Goal: Information Seeking & Learning: Learn about a topic

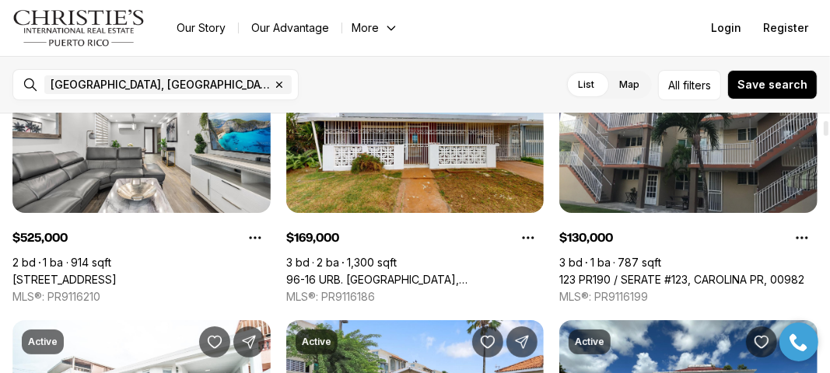
scroll to position [109, 0]
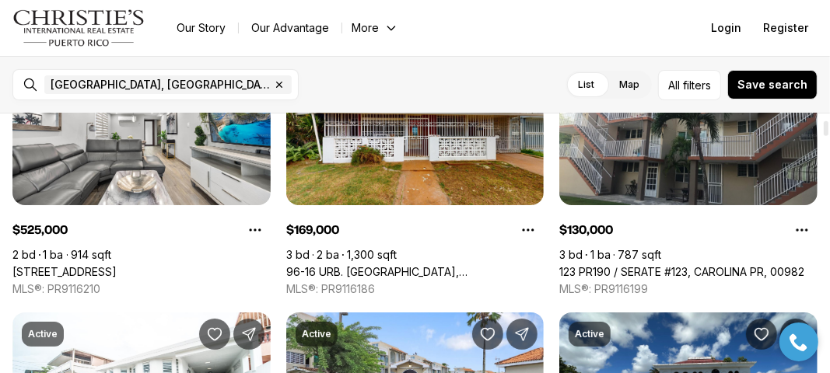
click at [829, 133] on div at bounding box center [826, 128] width 5 height 15
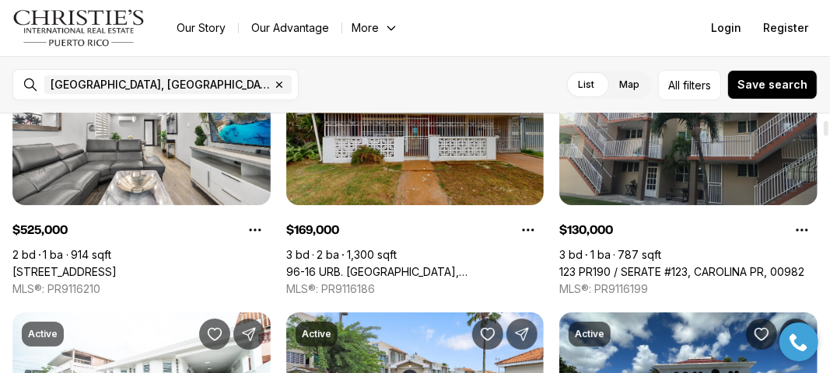
click at [357, 265] on link "96-16 URB. [GEOGRAPHIC_DATA], [GEOGRAPHIC_DATA], 00984" at bounding box center [415, 272] width 258 height 14
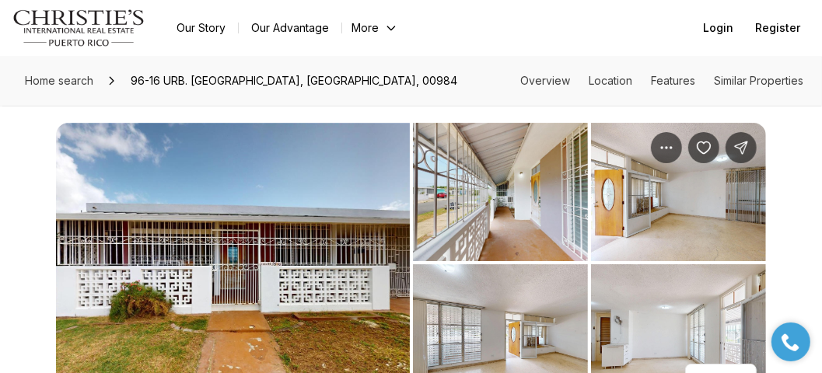
scroll to position [18, 0]
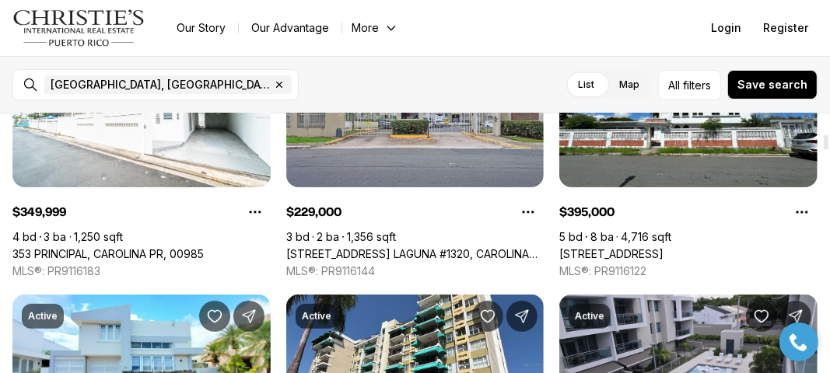
scroll to position [390, 0]
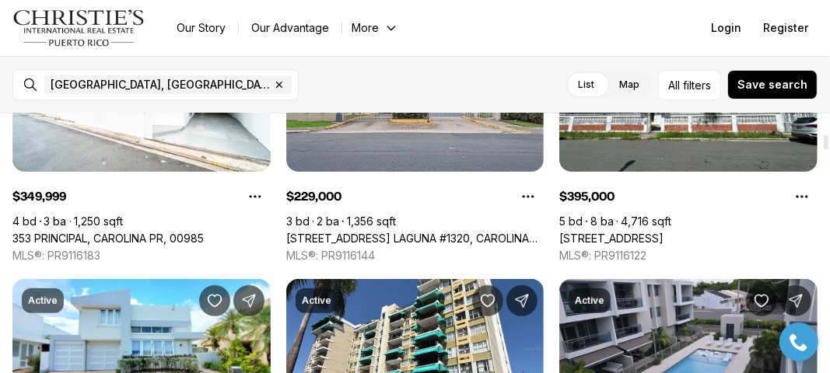
drag, startPoint x: 826, startPoint y: 130, endPoint x: 828, endPoint y: 145, distance: 15.6
click at [828, 145] on div at bounding box center [826, 142] width 5 height 15
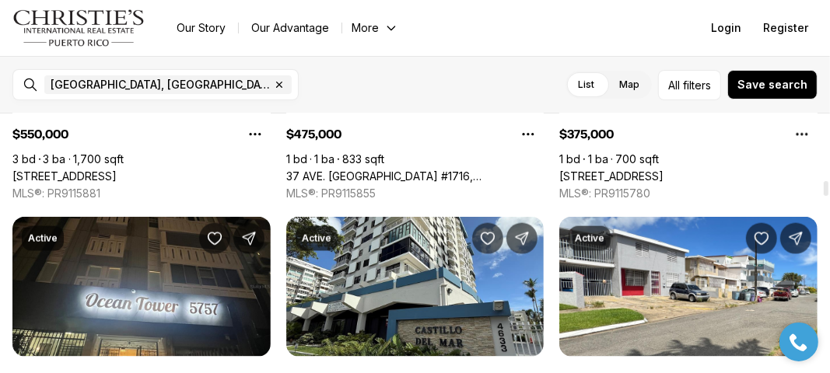
drag, startPoint x: 828, startPoint y: 143, endPoint x: 829, endPoint y: 188, distance: 45.1
click at [829, 188] on div at bounding box center [826, 188] width 5 height 15
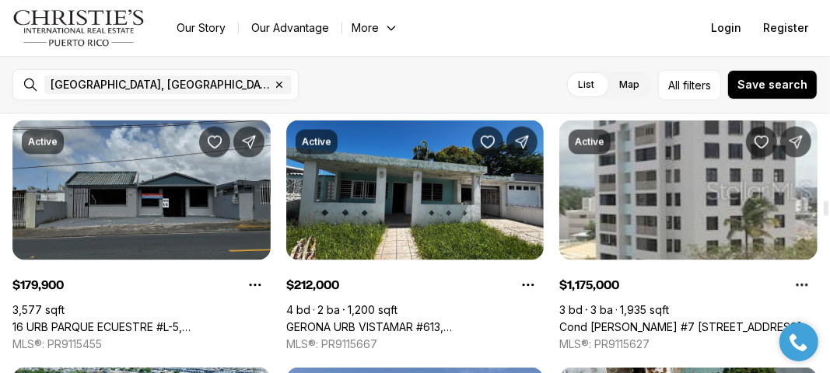
scroll to position [1561, 0]
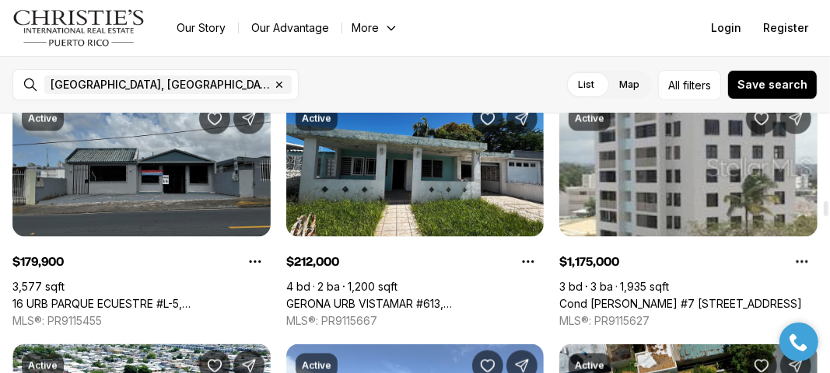
drag, startPoint x: 828, startPoint y: 188, endPoint x: 825, endPoint y: 208, distance: 19.6
click at [825, 208] on div at bounding box center [826, 208] width 5 height 15
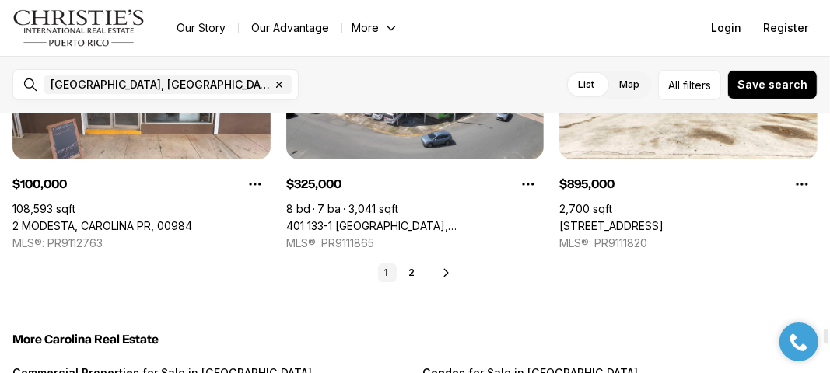
scroll to position [3873, 0]
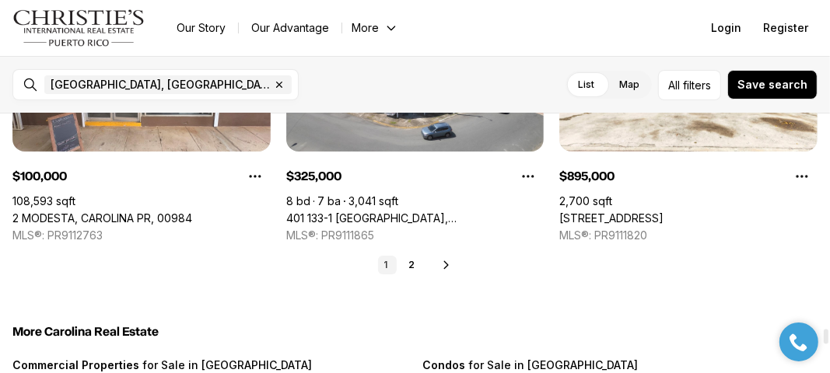
drag, startPoint x: 825, startPoint y: 208, endPoint x: 829, endPoint y: 336, distance: 128.4
click at [829, 336] on div at bounding box center [826, 337] width 5 height 15
click at [417, 268] on link "2" at bounding box center [412, 265] width 19 height 19
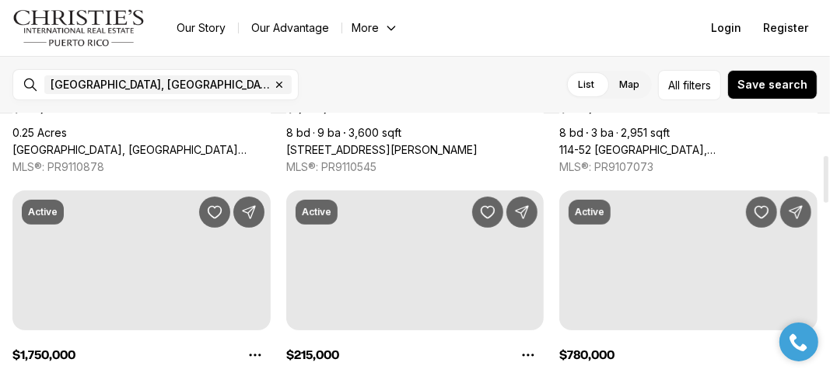
scroll to position [222, 0]
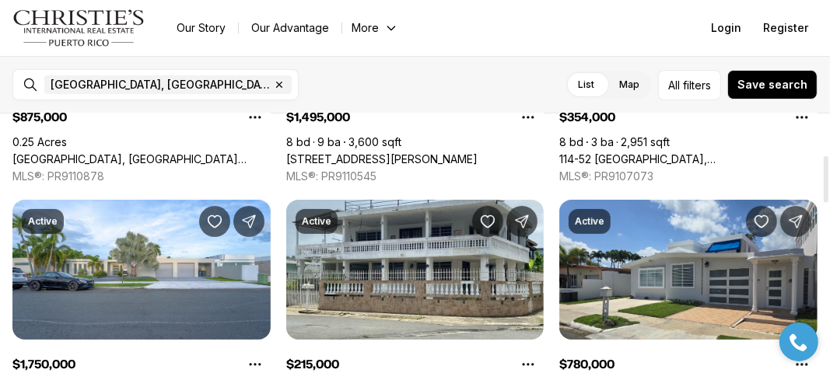
drag, startPoint x: 825, startPoint y: 129, endPoint x: 810, endPoint y: 169, distance: 42.6
click at [824, 169] on div at bounding box center [826, 179] width 5 height 47
